Goal: Task Accomplishment & Management: Manage account settings

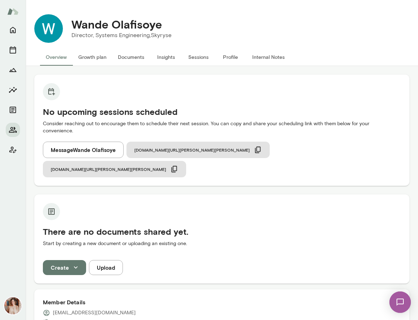
click at [15, 138] on div at bounding box center [13, 90] width 14 height 134
click at [15, 134] on button "Members" at bounding box center [13, 130] width 14 height 14
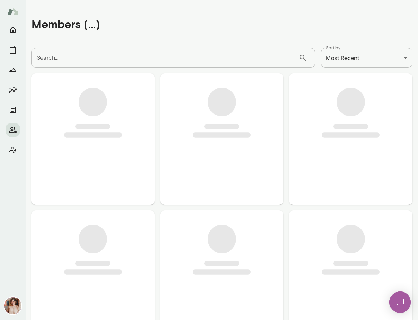
click at [211, 64] on input "Search..." at bounding box center [164, 58] width 267 height 20
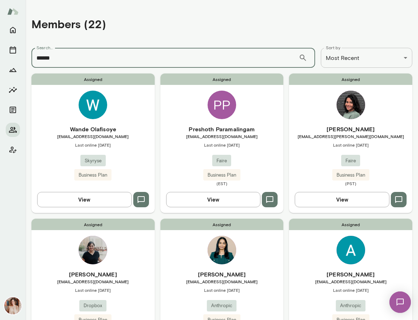
type input "******"
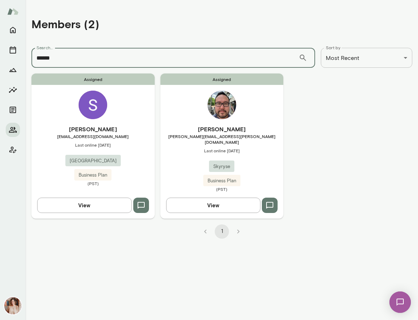
click at [266, 132] on h6 "[PERSON_NAME]" at bounding box center [221, 129] width 123 height 9
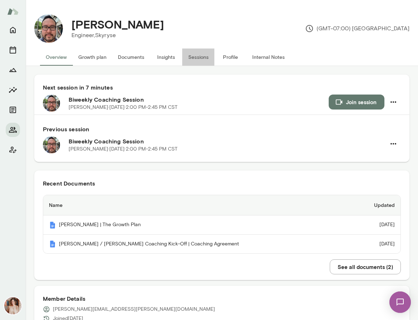
click at [199, 58] on button "Sessions" at bounding box center [198, 57] width 32 height 17
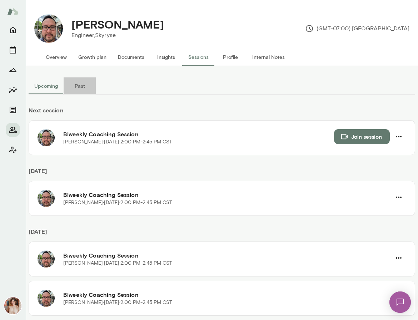
click at [79, 86] on button "Past" at bounding box center [80, 85] width 32 height 17
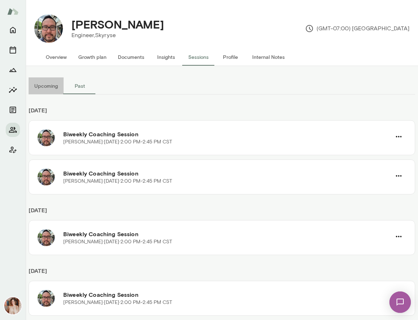
click at [49, 85] on button "Upcoming" at bounding box center [46, 85] width 35 height 17
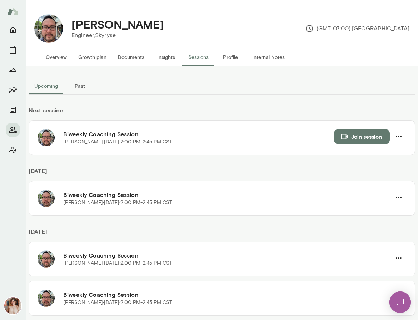
click at [94, 56] on button "Growth plan" at bounding box center [92, 57] width 40 height 17
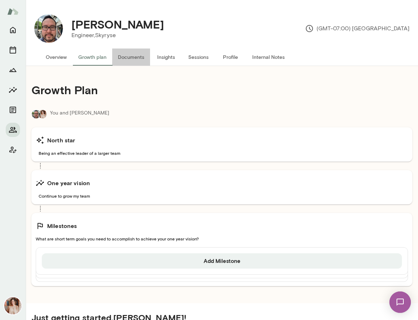
click at [124, 59] on button "Documents" at bounding box center [131, 57] width 38 height 17
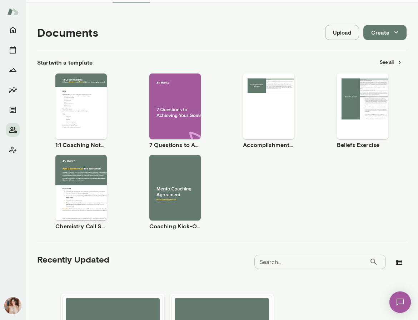
scroll to position [113, 0]
